Goal: Task Accomplishment & Management: Manage account settings

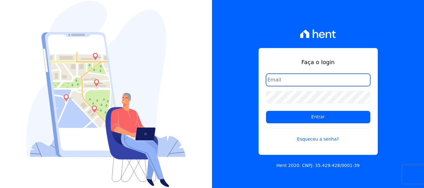
click at [314, 83] on input "email" at bounding box center [318, 80] width 104 height 12
type input "[EMAIL_ADDRESS][DOMAIN_NAME]"
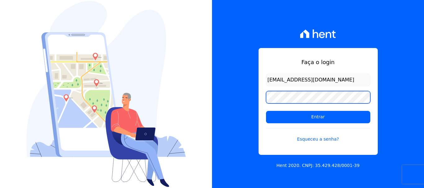
click at [266, 111] on input "Entrar" at bounding box center [318, 117] width 104 height 12
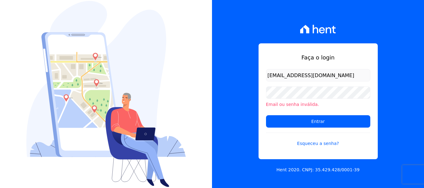
type input "'higor_an@yahoo.com.br"
